Goal: Task Accomplishment & Management: Use online tool/utility

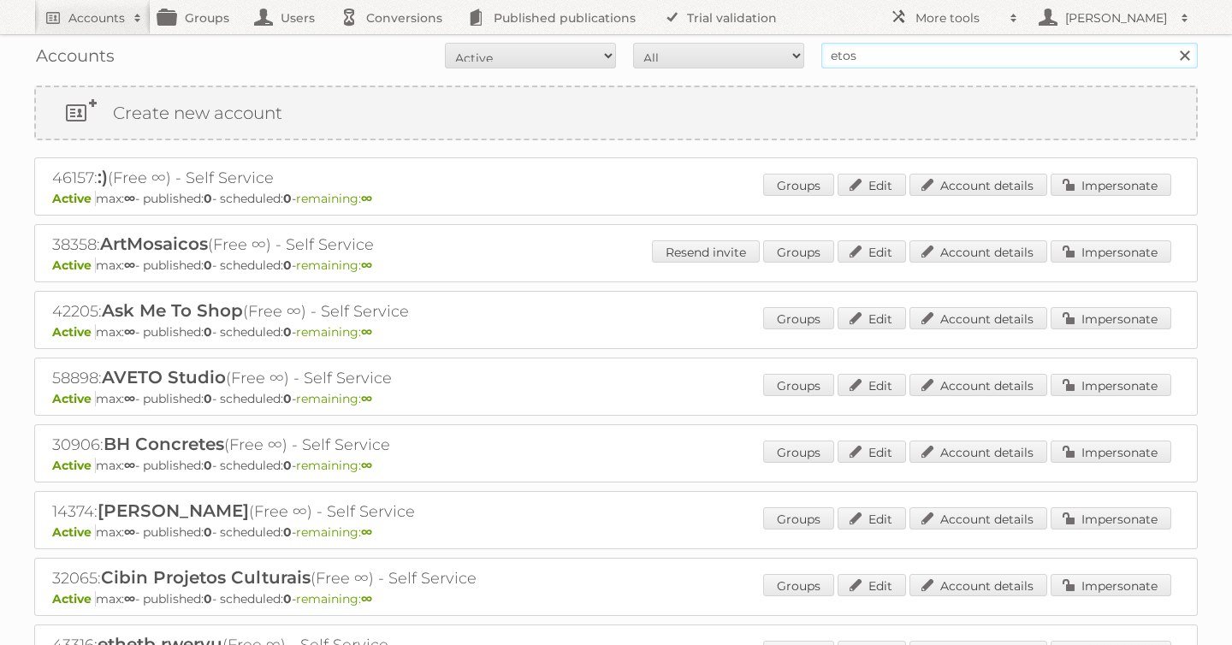
click at [912, 59] on input "etos" at bounding box center [1009, 56] width 376 height 26
type input "[PERSON_NAME]"
click at [1171, 43] on input "Search" at bounding box center [1184, 56] width 26 height 26
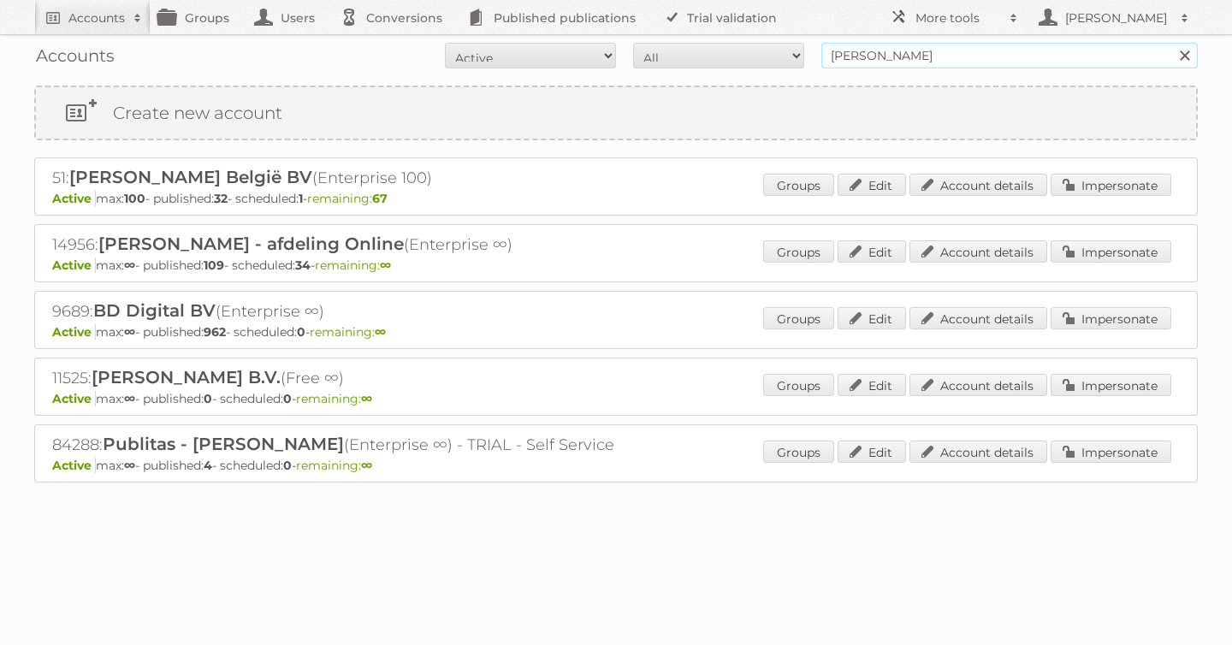
drag, startPoint x: 932, startPoint y: 58, endPoint x: 605, endPoint y: 35, distance: 327.6
click at [605, 35] on div "Accounts All Active Expired Pending All Paid Trials Self service albert heijn S…" at bounding box center [615, 55] width 1163 height 43
type input "etos"
click at [1171, 43] on input "Search" at bounding box center [1184, 56] width 26 height 26
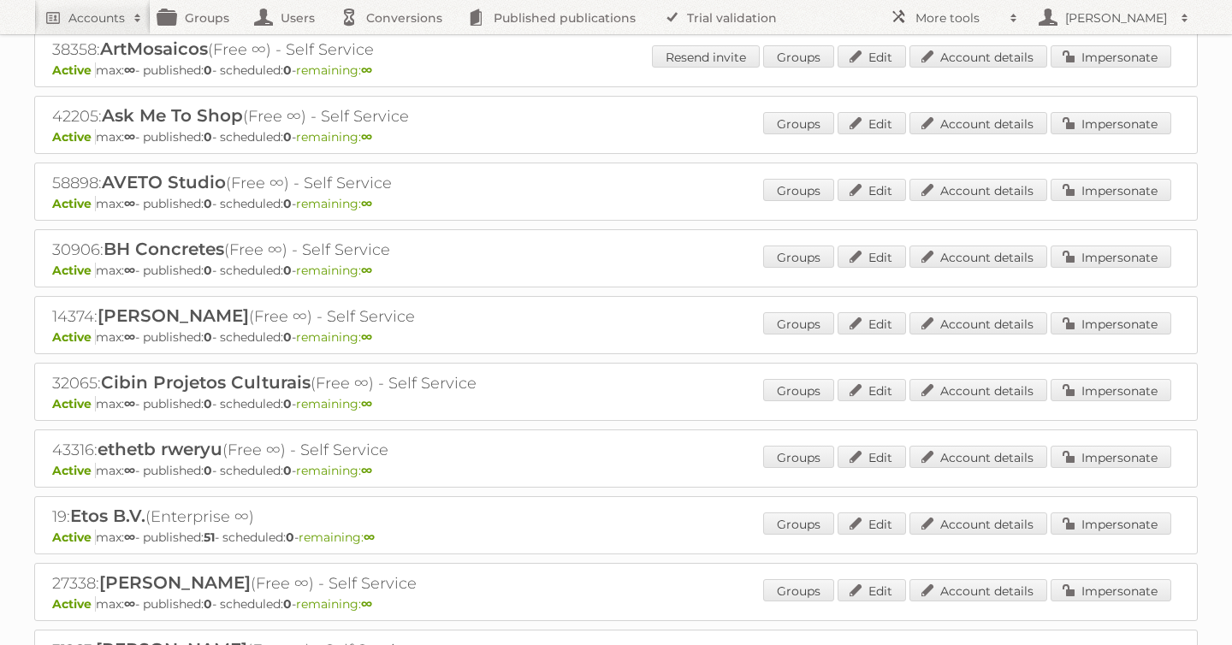
scroll to position [205, 0]
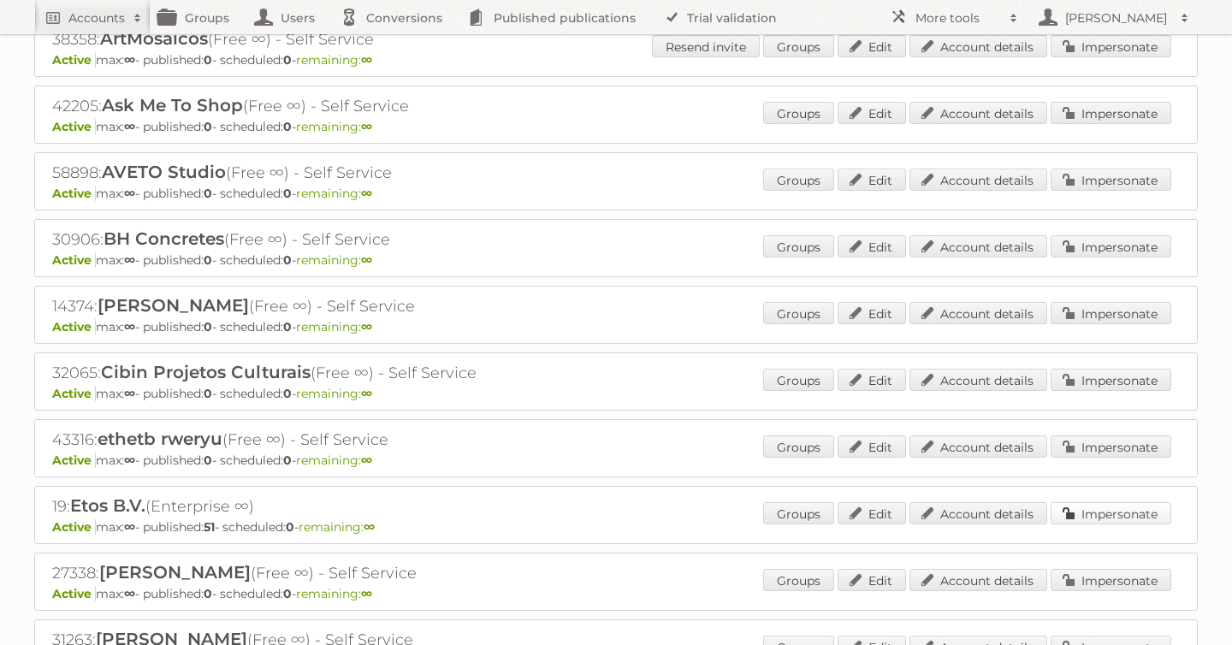
click at [1133, 506] on link "Impersonate" at bounding box center [1110, 513] width 121 height 22
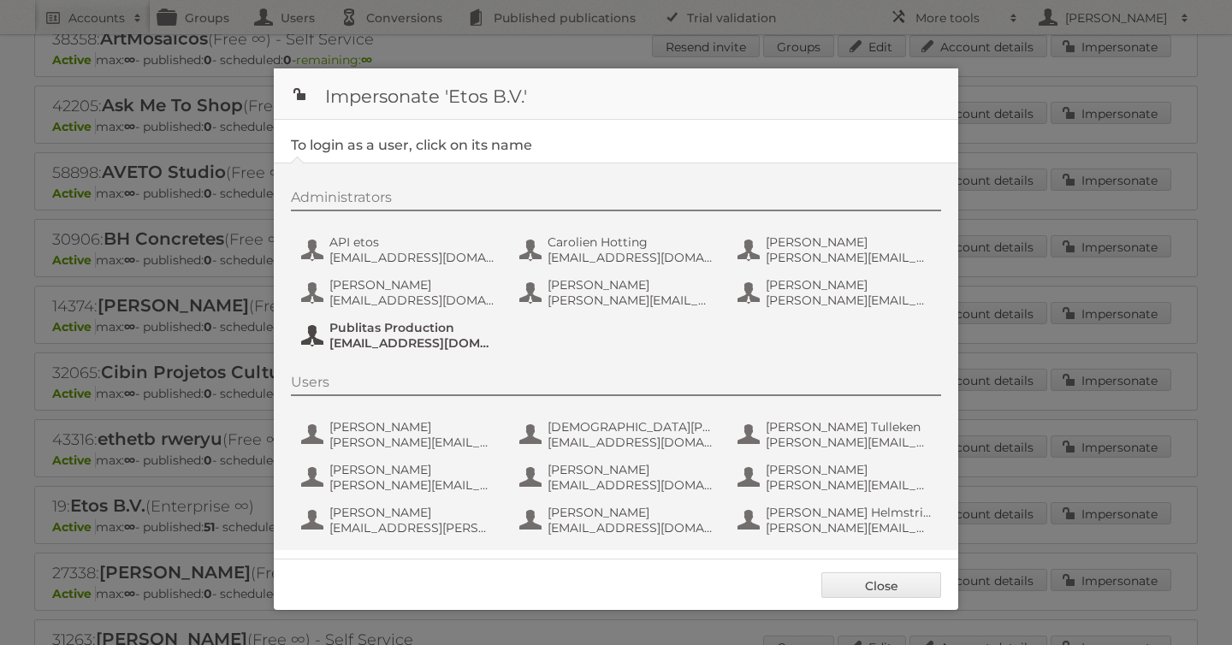
click at [422, 333] on span "Publitas Production" at bounding box center [412, 327] width 166 height 15
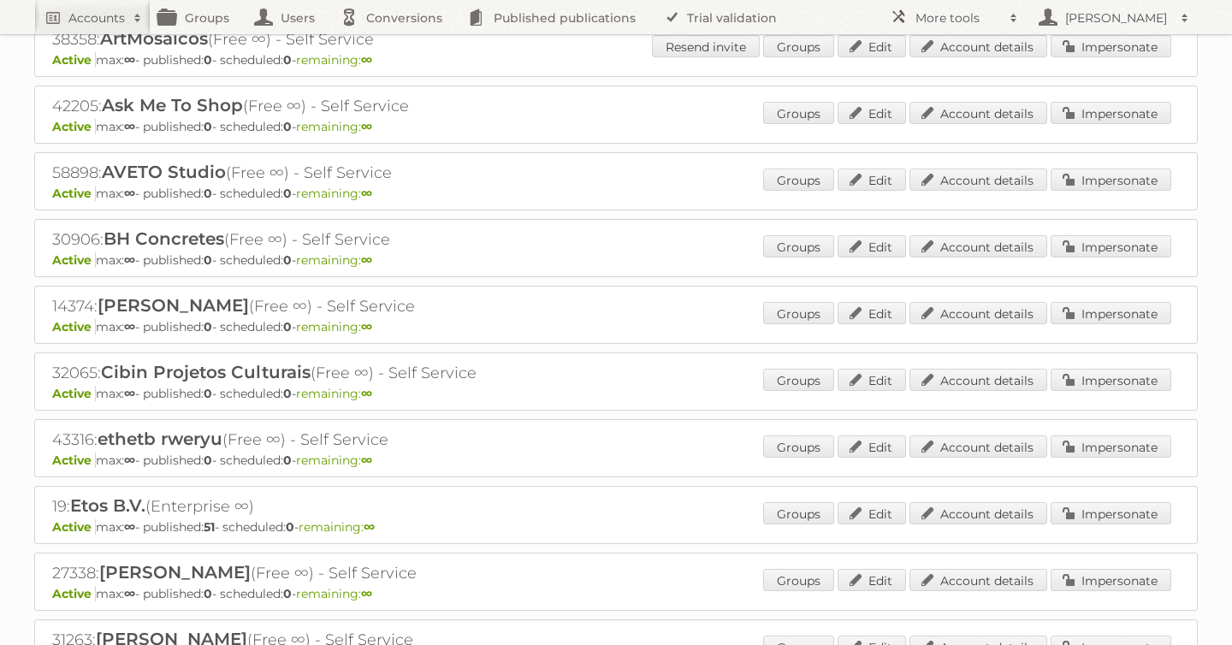
scroll to position [0, 0]
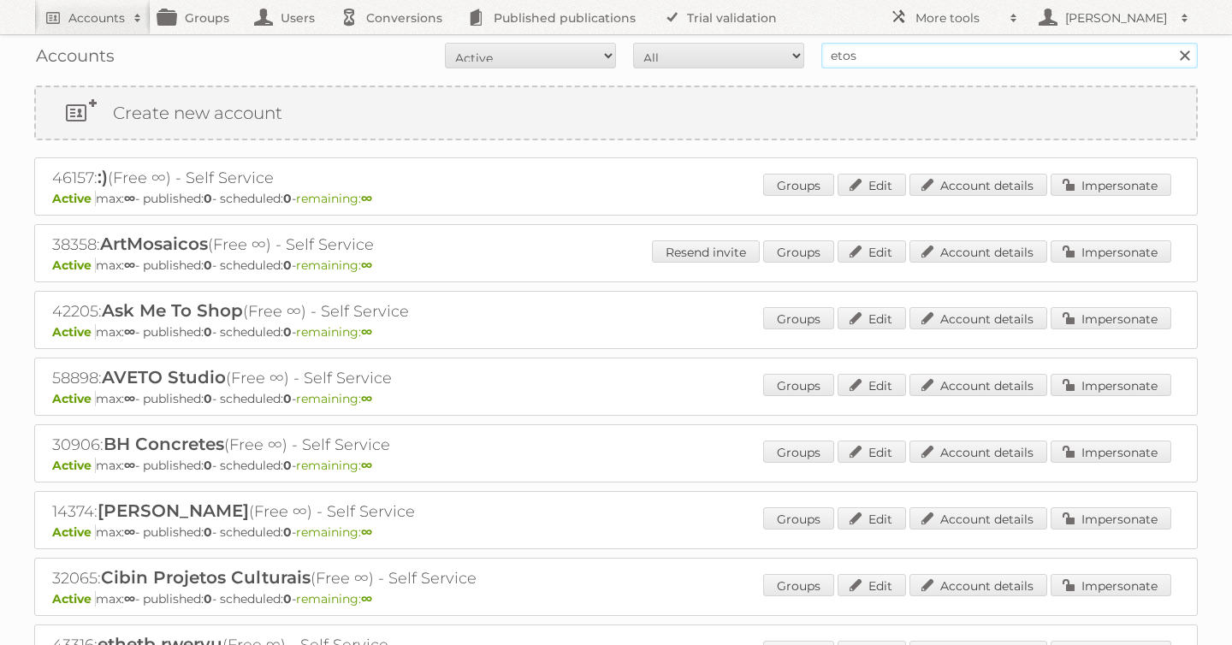
click at [908, 56] on input "etos" at bounding box center [1009, 56] width 376 height 26
type input "[PERSON_NAME]"
click at [1171, 43] on input "Search" at bounding box center [1184, 56] width 26 height 26
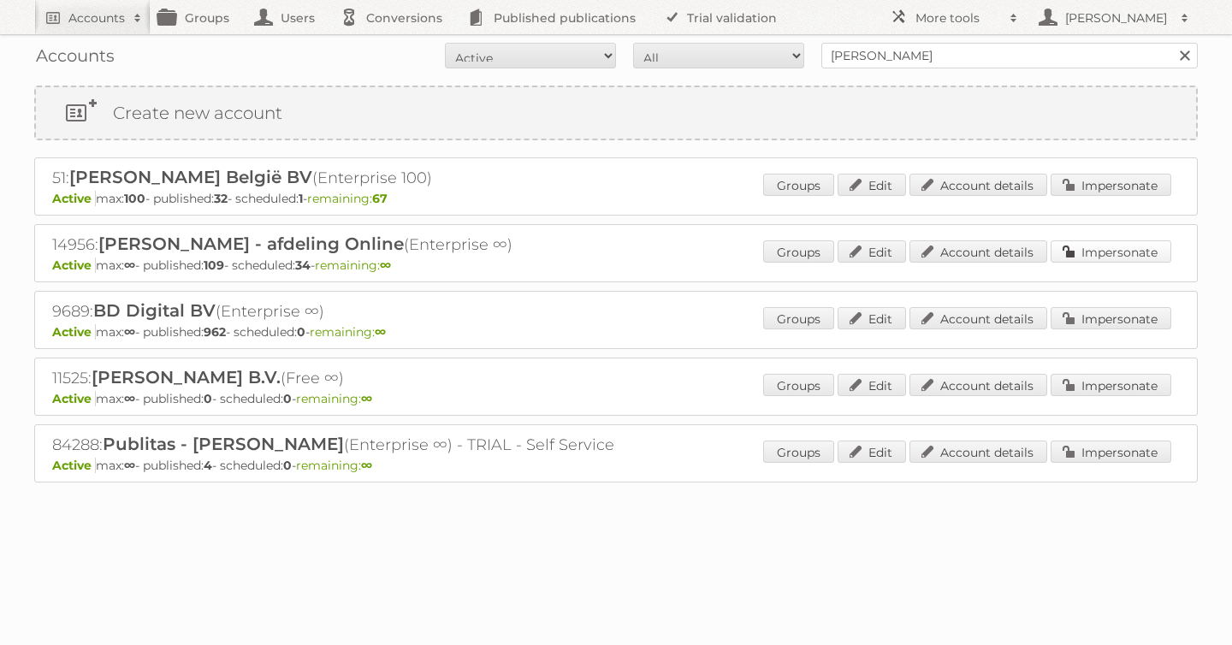
click at [1132, 251] on link "Impersonate" at bounding box center [1110, 251] width 121 height 22
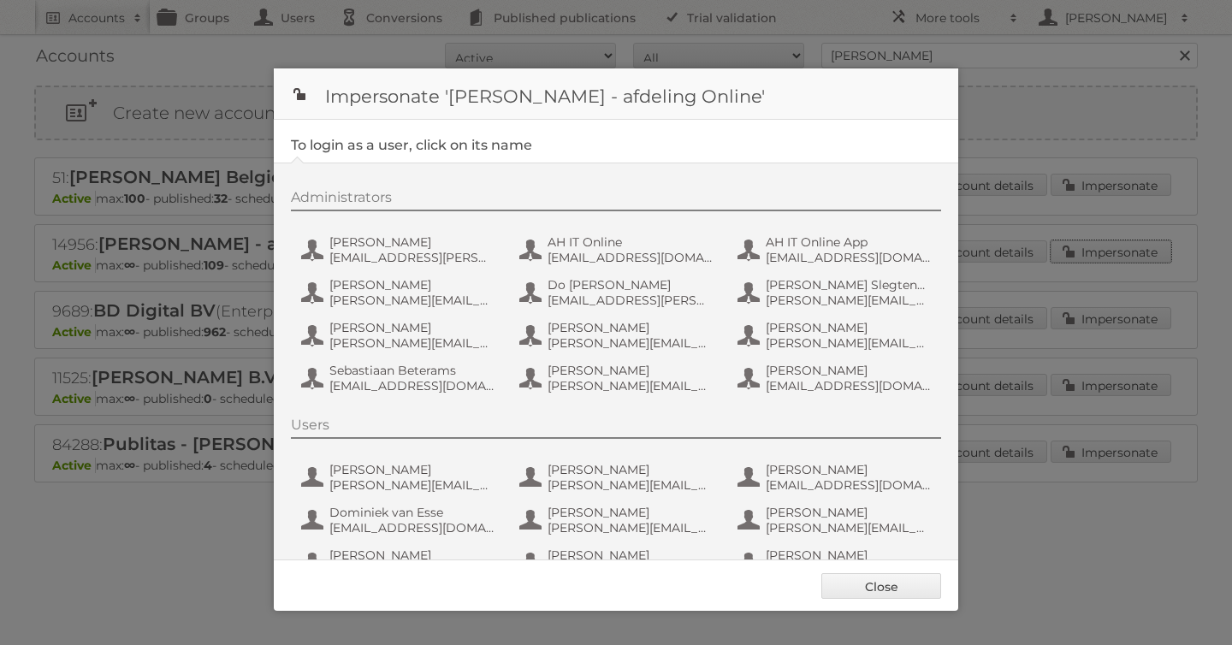
scroll to position [128, 0]
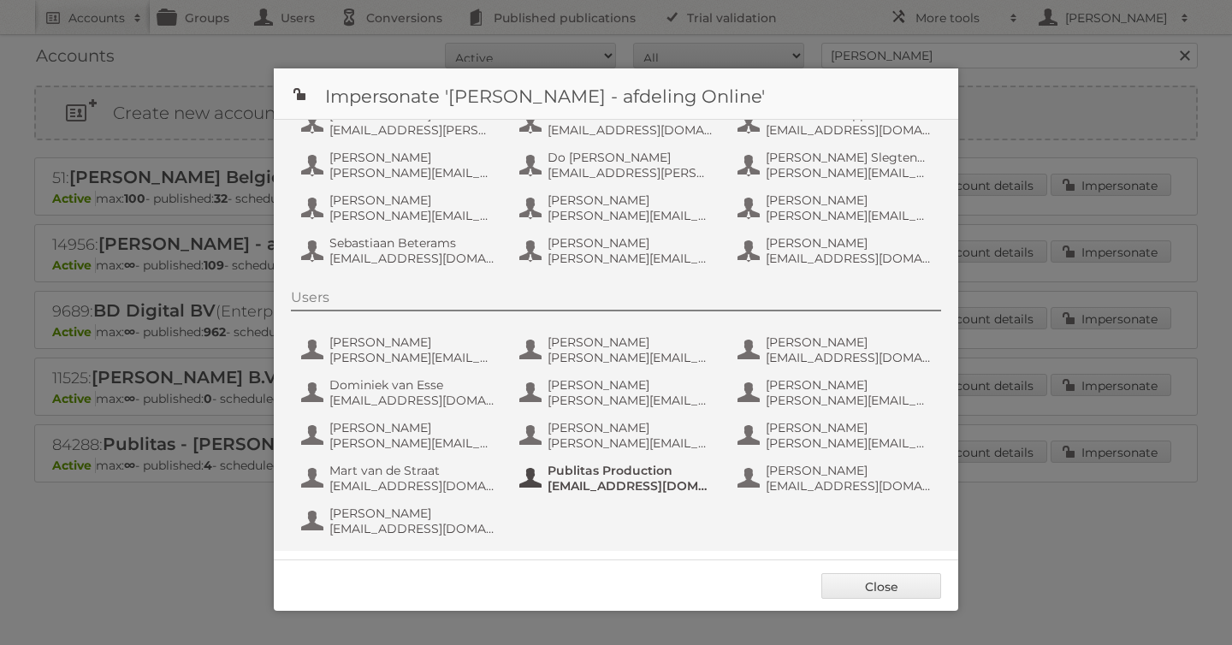
click at [604, 481] on span "[EMAIL_ADDRESS][DOMAIN_NAME]" at bounding box center [630, 485] width 166 height 15
